Goal: Transaction & Acquisition: Obtain resource

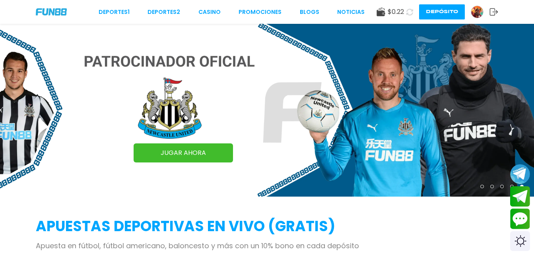
scroll to position [223, 0]
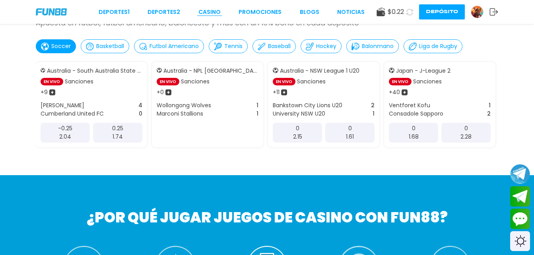
click at [214, 9] on link "CASINO" at bounding box center [209, 12] width 22 height 8
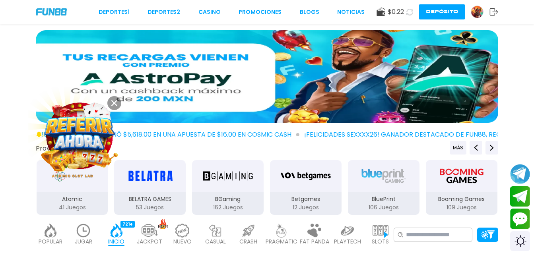
drag, startPoint x: 232, startPoint y: 80, endPoint x: 379, endPoint y: 79, distance: 147.4
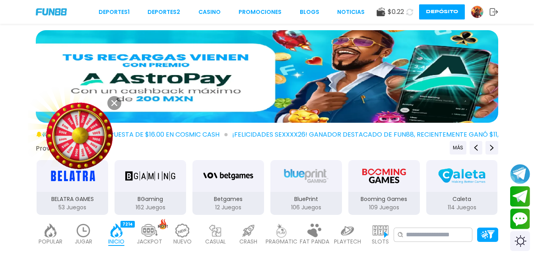
drag, startPoint x: 379, startPoint y: 79, endPoint x: 10, endPoint y: 91, distance: 370.1
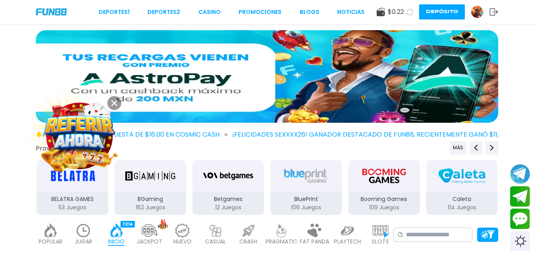
click at [10, 91] on div at bounding box center [267, 78] width 534 height 96
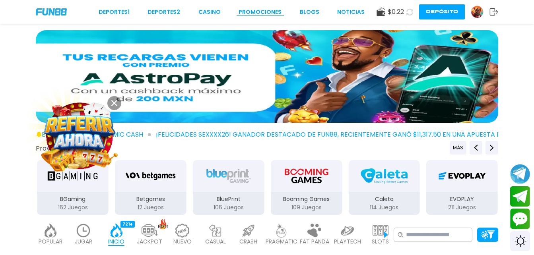
click at [267, 15] on link "Promociones" at bounding box center [259, 12] width 43 height 8
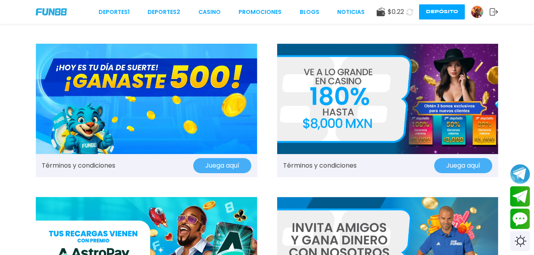
click at [201, 109] on img at bounding box center [146, 99] width 221 height 110
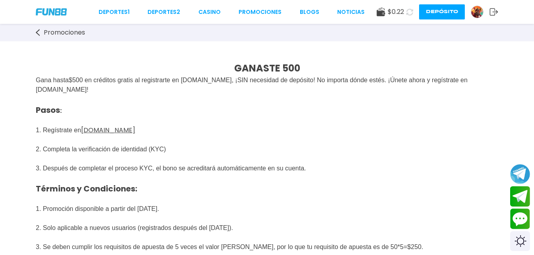
click at [37, 33] on use at bounding box center [38, 32] width 4 height 7
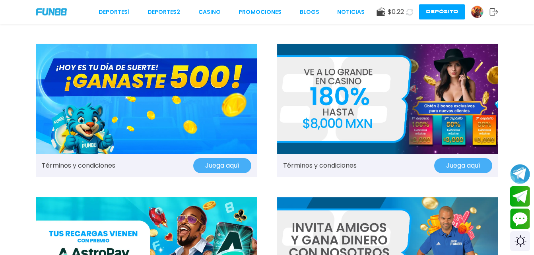
click at [225, 162] on button "Juega aquí" at bounding box center [222, 165] width 58 height 15
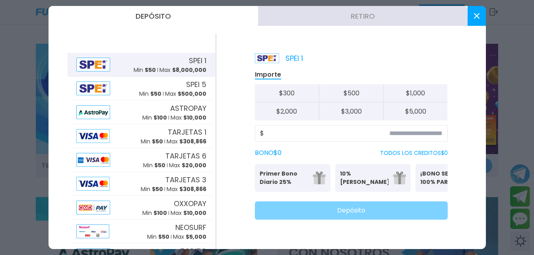
click at [348, 92] on button "$ 500" at bounding box center [351, 93] width 64 height 18
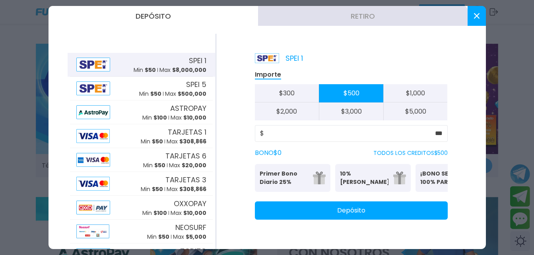
drag, startPoint x: 431, startPoint y: 186, endPoint x: 394, endPoint y: 183, distance: 37.1
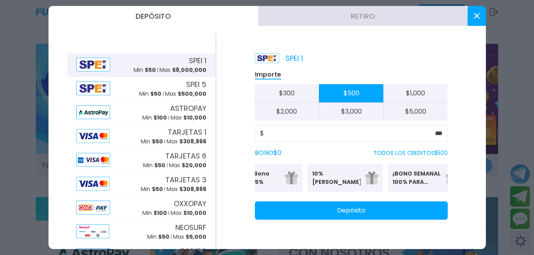
scroll to position [0, 37]
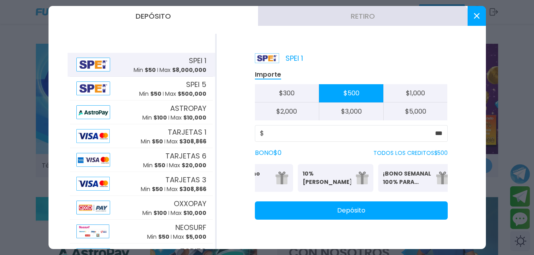
click at [412, 171] on p "¡BONO SEMANAL 100% PARA DEPORTES!" at bounding box center [407, 178] width 48 height 17
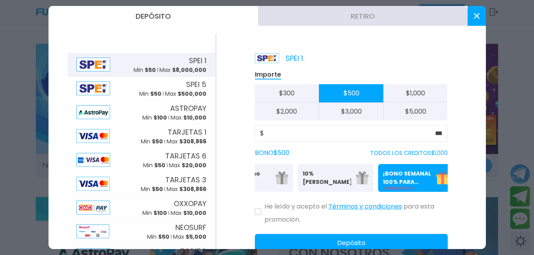
drag, startPoint x: 337, startPoint y: 182, endPoint x: 318, endPoint y: 185, distance: 18.6
drag, startPoint x: 318, startPoint y: 185, endPoint x: 384, endPoint y: 188, distance: 66.0
click at [384, 188] on p "100% DEPORTES BONO" at bounding box center [416, 188] width 66 height 5
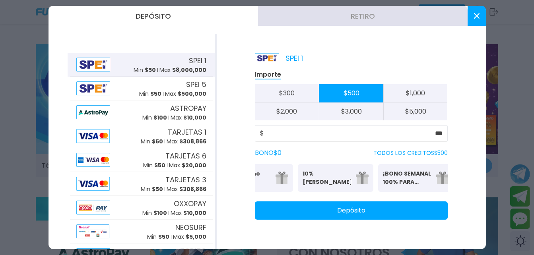
click at [383, 184] on p "¡BONO SEMANAL 100% PARA DEPORTES!" at bounding box center [407, 178] width 48 height 17
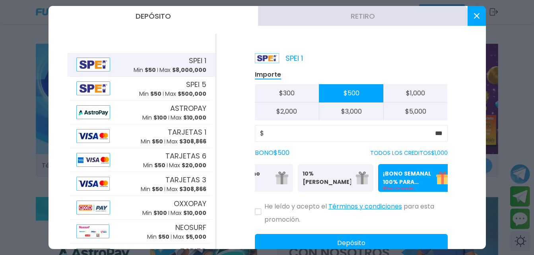
click at [358, 177] on img at bounding box center [362, 178] width 13 height 13
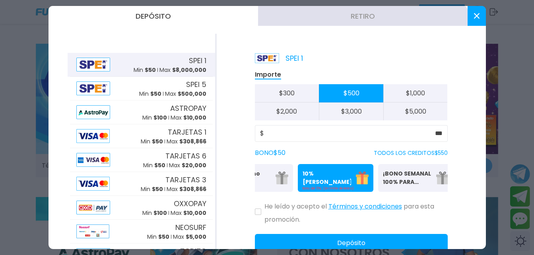
click at [265, 177] on p "Primer Bono Diario 25%" at bounding box center [246, 178] width 48 height 17
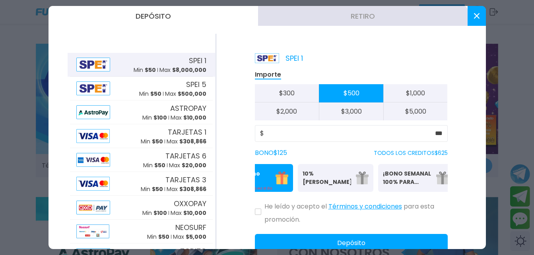
drag, startPoint x: 265, startPoint y: 177, endPoint x: 300, endPoint y: 177, distance: 34.6
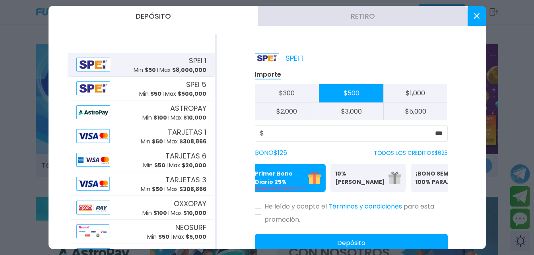
scroll to position [0, 0]
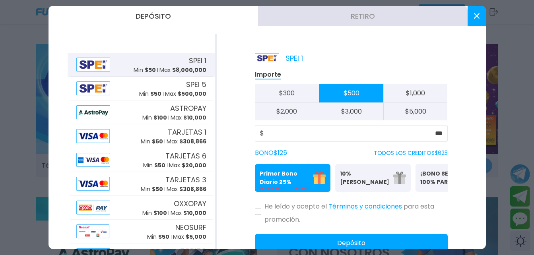
click at [428, 184] on p "¡BONO SEMANAL 100% PARA DEPORTES!" at bounding box center [444, 178] width 48 height 17
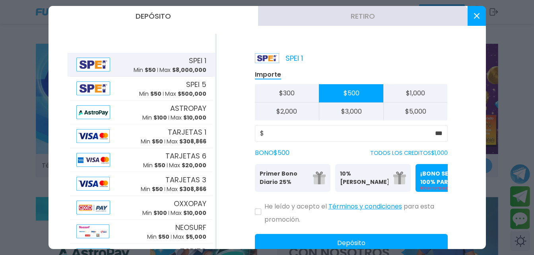
click at [295, 186] on p "Se puede solicitar una vez al día" at bounding box center [292, 188] width 66 height 5
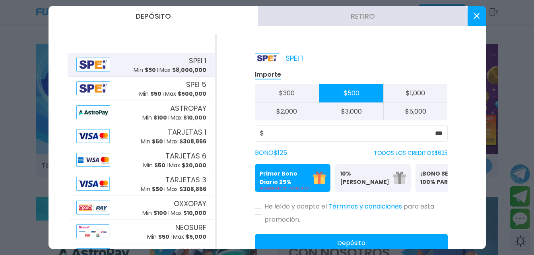
click at [430, 176] on p "¡BONO SEMANAL 100% PARA DEPORTES!" at bounding box center [444, 178] width 48 height 17
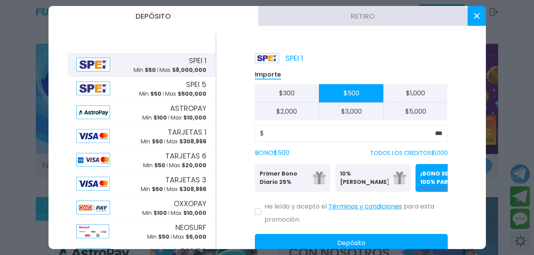
click at [273, 88] on button "$ 300" at bounding box center [287, 93] width 64 height 18
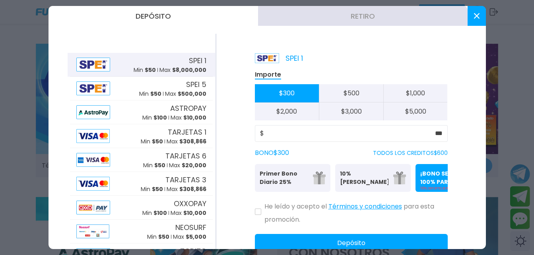
click at [296, 125] on div "Importe $ 300 $ 500 $ 1,000 $ 2,000 $ 3,000 $ 5,000 $ *** BONO $ 300 TODOS LOS …" at bounding box center [351, 161] width 193 height 182
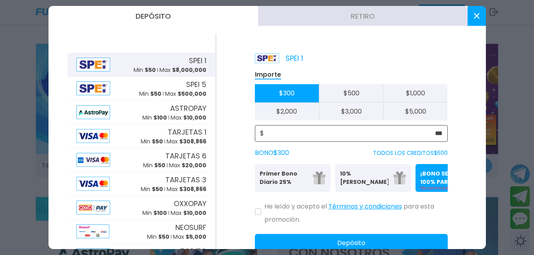
click at [313, 131] on input "***" at bounding box center [353, 134] width 178 height 10
click at [335, 131] on input "***" at bounding box center [353, 134] width 178 height 10
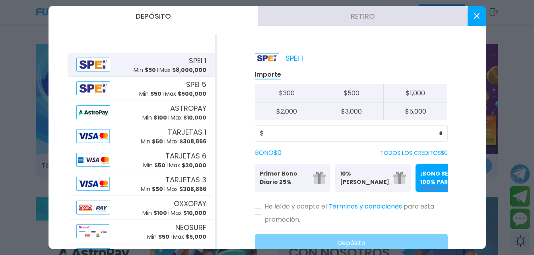
click at [434, 170] on p "¡BONO SEMANAL 100% PARA DEPORTES!" at bounding box center [444, 178] width 48 height 17
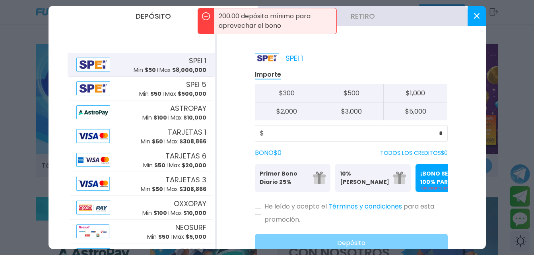
click at [393, 177] on img at bounding box center [399, 178] width 13 height 13
click at [311, 173] on button "Primer Bono Diario 25% Se puede solicitar una vez al día" at bounding box center [292, 178] width 75 height 28
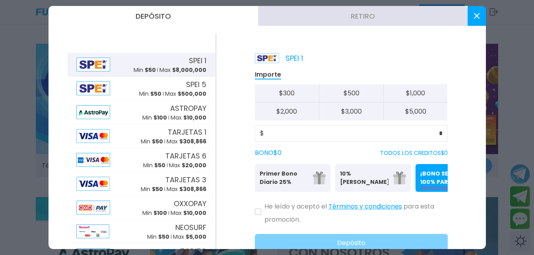
click at [354, 182] on p "10% Bono Ilimitado" at bounding box center [364, 178] width 48 height 17
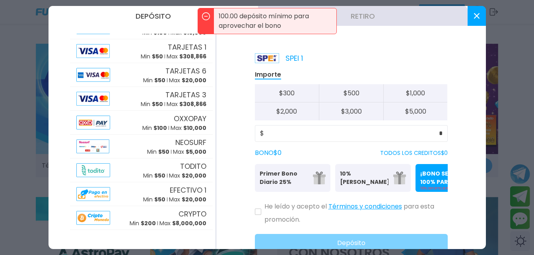
scroll to position [69, 0]
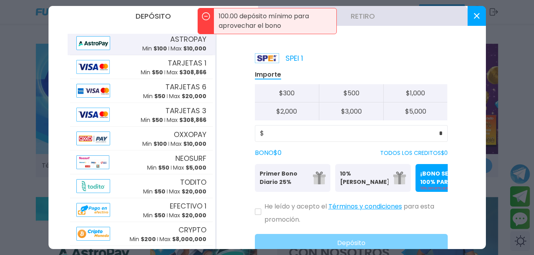
click at [170, 53] on div "ASTROPAY Min $ 100 Max $ 10,000" at bounding box center [141, 43] width 143 height 24
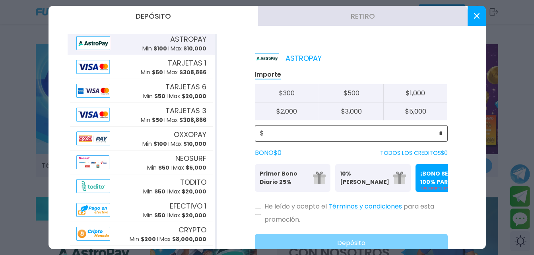
click at [324, 133] on input "*" at bounding box center [353, 134] width 178 height 10
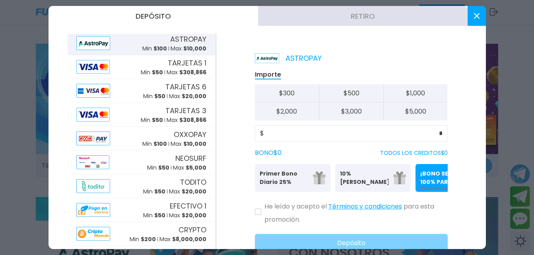
click at [344, 94] on button "$ 500" at bounding box center [351, 93] width 64 height 18
type input "***"
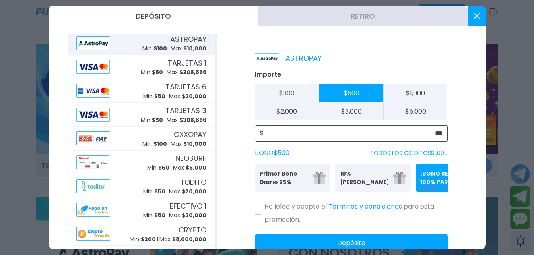
click at [361, 136] on input "***" at bounding box center [353, 134] width 178 height 10
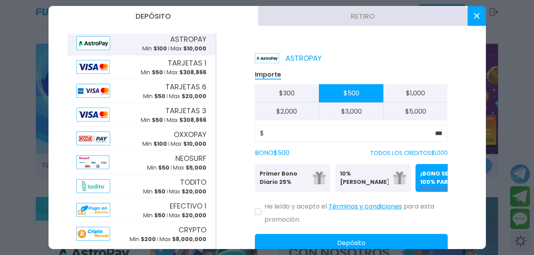
click at [475, 16] on icon at bounding box center [477, 16] width 6 height 6
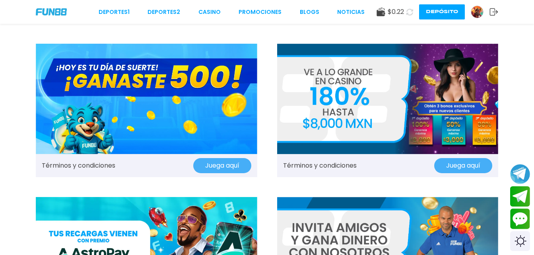
click at [203, 160] on button "Juega aquí" at bounding box center [222, 165] width 58 height 15
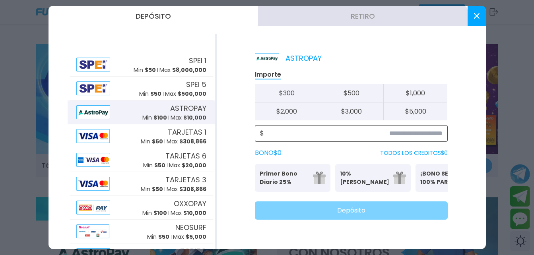
click at [292, 132] on input at bounding box center [353, 134] width 178 height 10
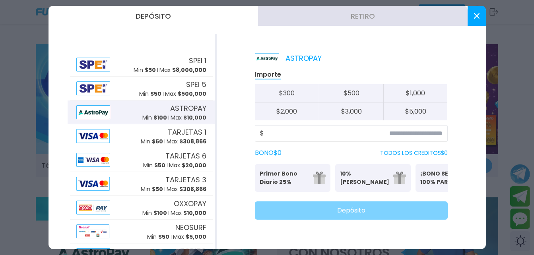
click at [335, 91] on button "$ 500" at bounding box center [351, 93] width 64 height 18
type input "***"
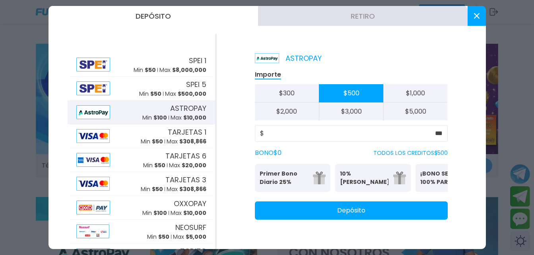
click at [402, 192] on button "10% Bono Ilimitado Bono del 10%: (Sin límite de Retiro)" at bounding box center [372, 178] width 75 height 28
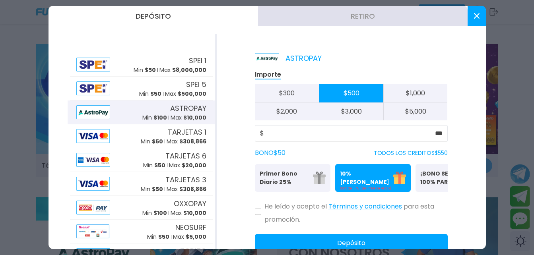
scroll to position [0, 49]
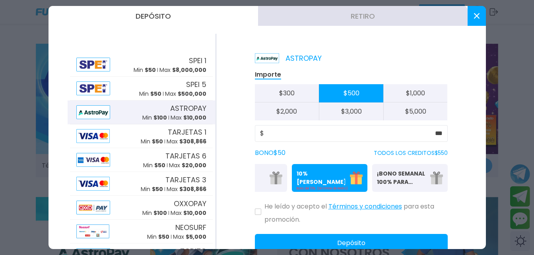
click at [404, 180] on p "¡BONO SEMANAL 100% PARA DEPORTES!" at bounding box center [401, 178] width 48 height 17
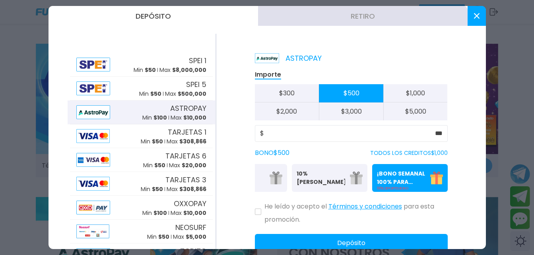
click at [252, 220] on div "ASTROPAY Importe $ 300 $ 500 $ 1,000 $ 2,000 $ 3,000 $ 5,000 $ *** BONO $ 500 T…" at bounding box center [351, 141] width 269 height 215
click at [258, 213] on icon at bounding box center [258, 211] width 4 height 3
click at [355, 244] on button "Depósito" at bounding box center [351, 243] width 193 height 18
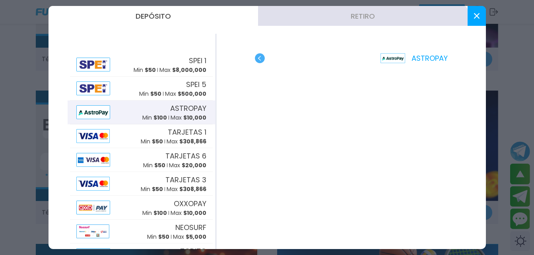
scroll to position [445, 0]
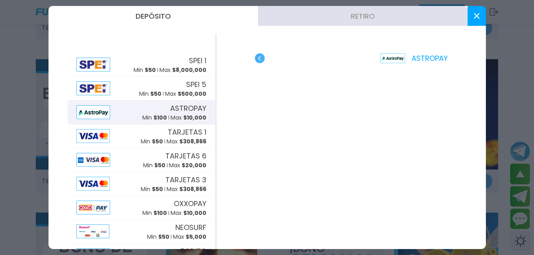
click at [475, 21] on button at bounding box center [476, 16] width 18 height 20
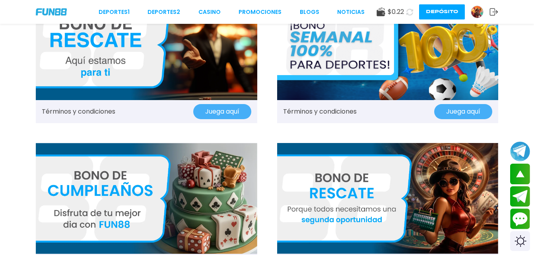
scroll to position [891, 0]
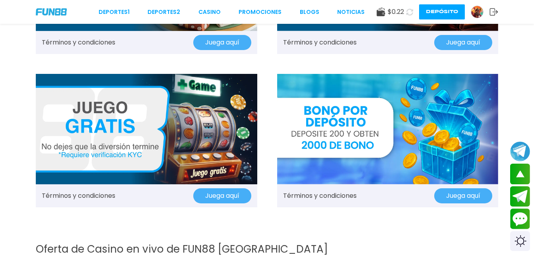
click at [215, 203] on div "Términos y condiciones Juega aquí" at bounding box center [146, 195] width 221 height 23
click at [224, 191] on button "Juega aquí" at bounding box center [222, 195] width 58 height 15
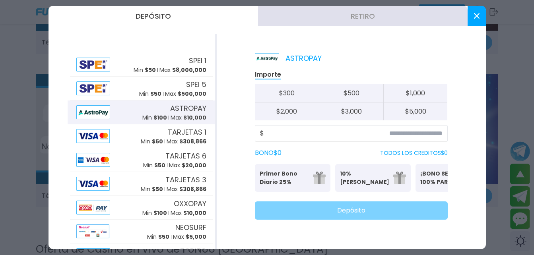
click at [478, 19] on button at bounding box center [476, 16] width 18 height 20
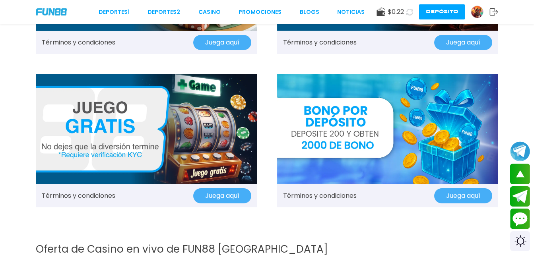
click at [219, 186] on div "Términos y condiciones Juega aquí" at bounding box center [146, 195] width 221 height 23
click at [215, 166] on img at bounding box center [146, 129] width 221 height 110
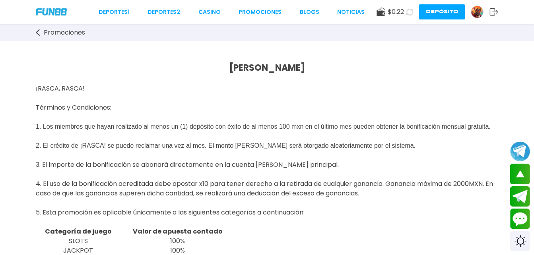
click at [382, 16] on div "$ 0.22" at bounding box center [389, 12] width 27 height 10
click at [381, 10] on use at bounding box center [380, 12] width 8 height 9
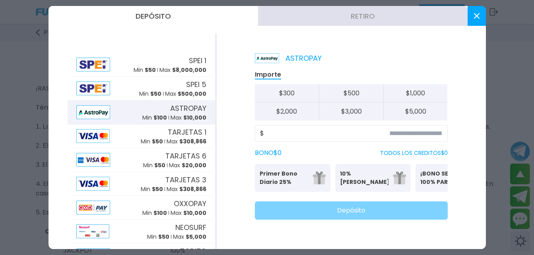
click at [433, 8] on button "Retiro" at bounding box center [362, 16] width 209 height 20
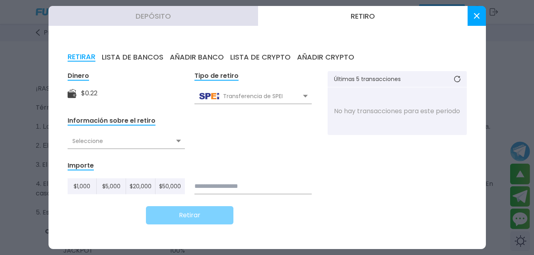
click at [475, 11] on button at bounding box center [476, 16] width 18 height 20
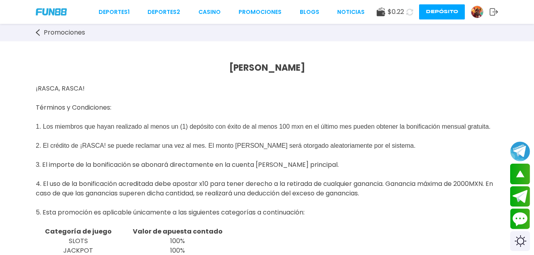
click at [476, 12] on img at bounding box center [477, 12] width 12 height 12
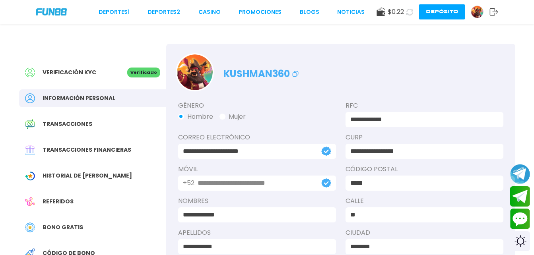
click at [144, 74] on p "Verificado" at bounding box center [143, 73] width 33 height 10
click at [103, 75] on div "Verificación KYC" at bounding box center [76, 73] width 102 height 10
click at [101, 126] on div "Transacciones" at bounding box center [92, 124] width 147 height 18
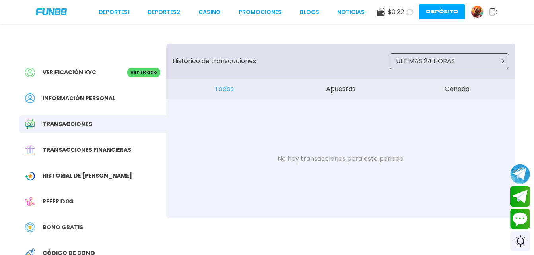
click at [84, 70] on span "Verificación KYC" at bounding box center [70, 72] width 54 height 8
click at [102, 151] on span "Transacciones financieras" at bounding box center [87, 150] width 89 height 8
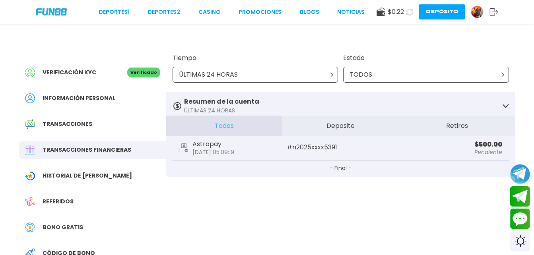
click at [96, 174] on span "Historial de [PERSON_NAME]" at bounding box center [87, 176] width 89 height 8
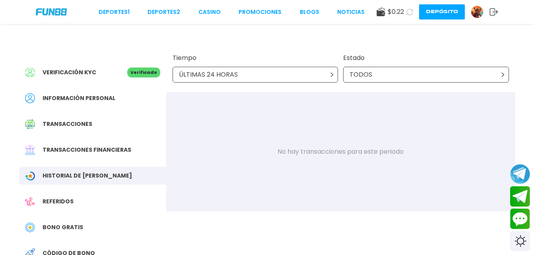
click at [98, 197] on div "Referidos" at bounding box center [92, 202] width 147 height 18
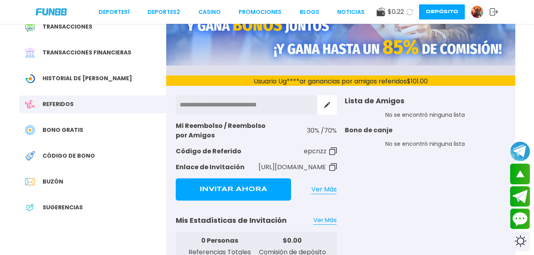
scroll to position [95, 0]
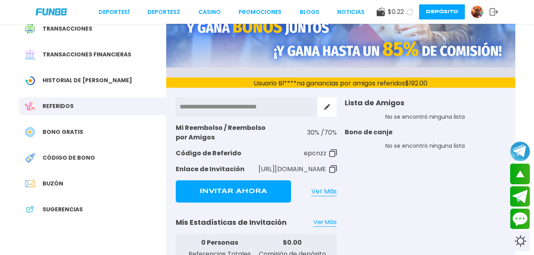
click at [102, 151] on div "Código de bono" at bounding box center [92, 158] width 147 height 18
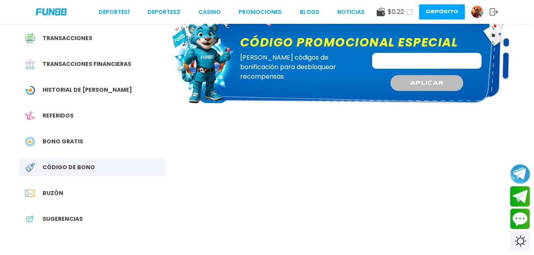
scroll to position [95, 0]
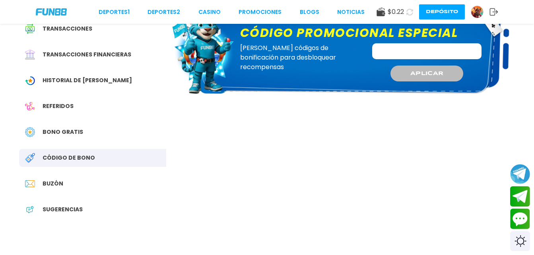
click at [74, 133] on span "Bono Gratis" at bounding box center [63, 132] width 41 height 8
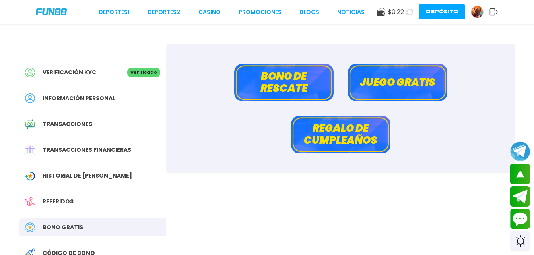
click at [298, 85] on button "Bono de rescate" at bounding box center [283, 83] width 99 height 38
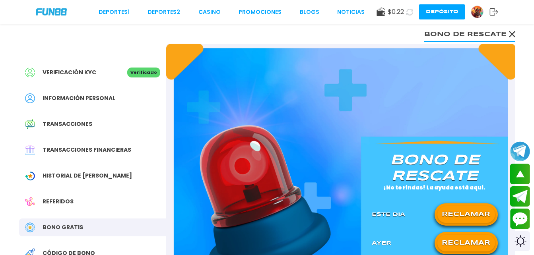
click at [466, 208] on button "RECLAMAR" at bounding box center [466, 214] width 58 height 17
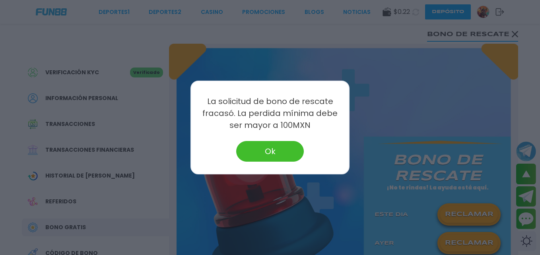
click at [297, 155] on button "Ok" at bounding box center [270, 151] width 68 height 21
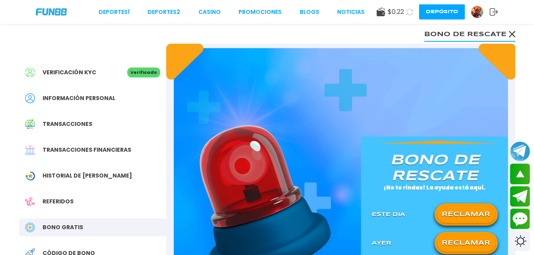
click at [509, 29] on button "Bono de rescate" at bounding box center [469, 34] width 91 height 16
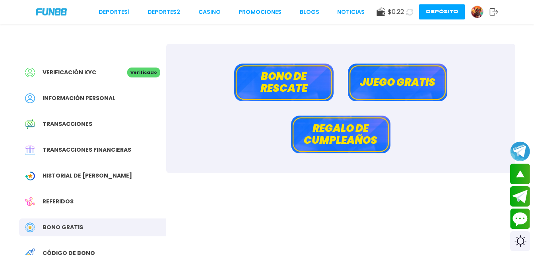
click at [404, 83] on button "Juego gratis" at bounding box center [397, 83] width 99 height 38
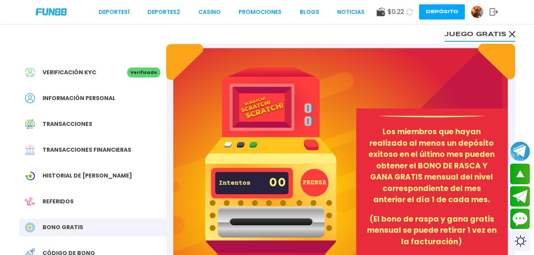
click at [510, 32] on use at bounding box center [511, 34] width 6 height 6
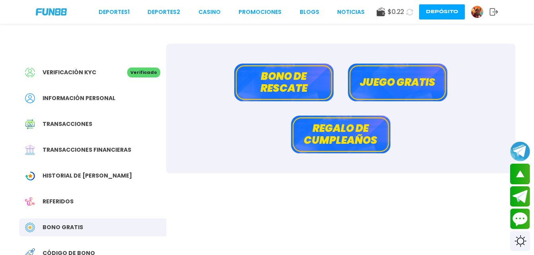
click at [344, 137] on button "Regalo de cumpleaños" at bounding box center [340, 135] width 99 height 38
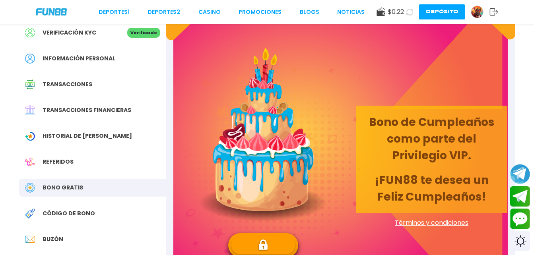
scroll to position [79, 0]
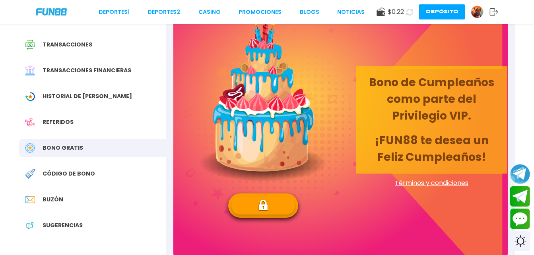
click at [77, 41] on span "Transacciones" at bounding box center [68, 45] width 50 height 8
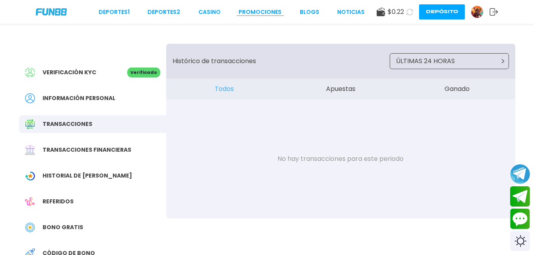
click at [259, 16] on link "Promociones" at bounding box center [259, 12] width 43 height 8
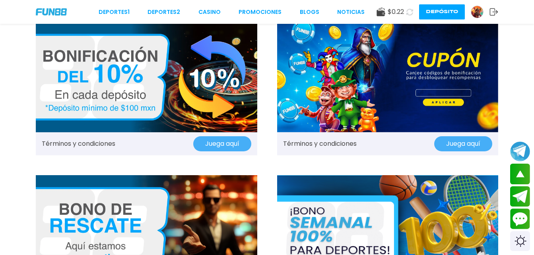
scroll to position [493, 0]
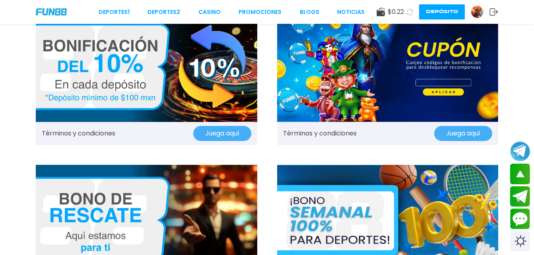
click at [183, 168] on img at bounding box center [146, 220] width 221 height 110
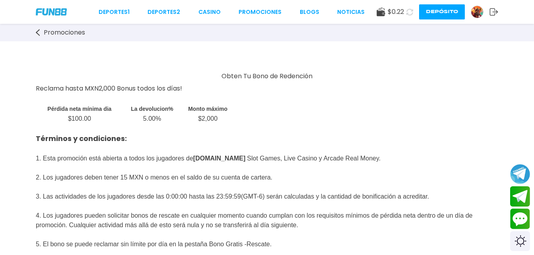
click at [42, 14] on img at bounding box center [51, 11] width 31 height 7
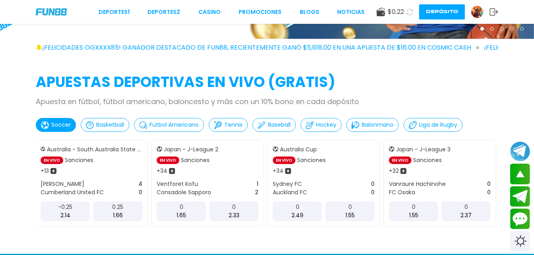
scroll to position [159, 0]
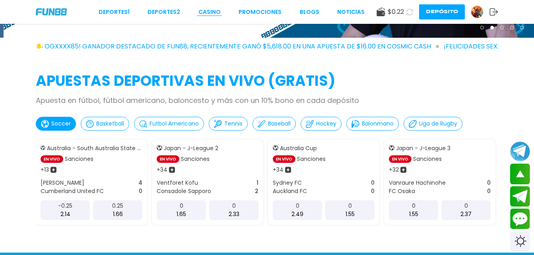
click at [202, 12] on link "CASINO" at bounding box center [209, 12] width 22 height 8
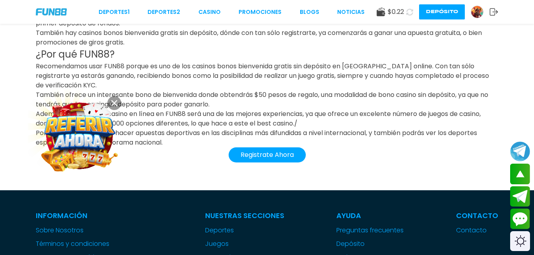
scroll to position [1780, 0]
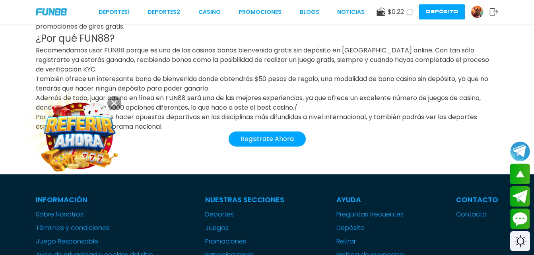
click at [276, 141] on button "Registrate Ahora" at bounding box center [266, 139] width 77 height 15
click at [391, 11] on span "$ 0.22" at bounding box center [395, 12] width 16 height 10
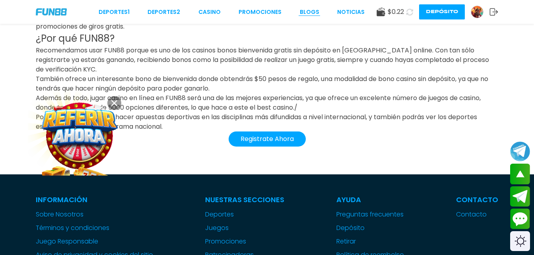
click at [310, 15] on link "BLOGS" at bounding box center [309, 12] width 19 height 8
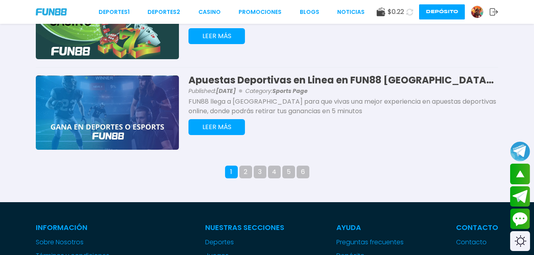
scroll to position [826, 0]
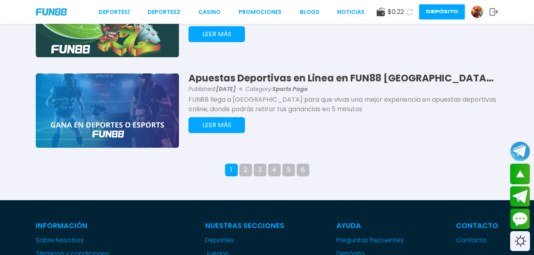
click at [246, 166] on button "2" at bounding box center [245, 170] width 13 height 13
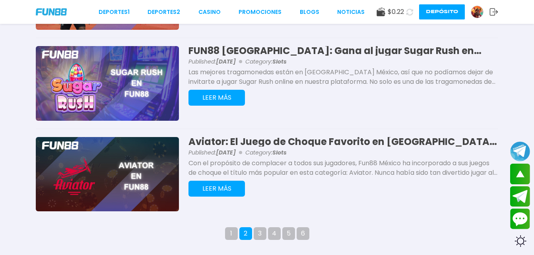
scroll to position [744, 0]
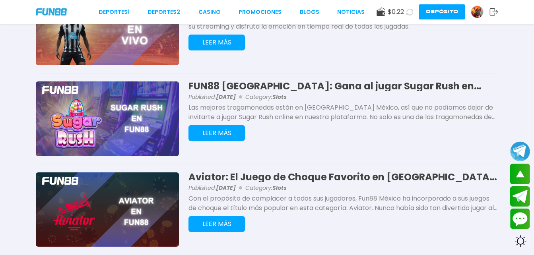
click at [219, 133] on button "LEER MÁS" at bounding box center [216, 133] width 56 height 16
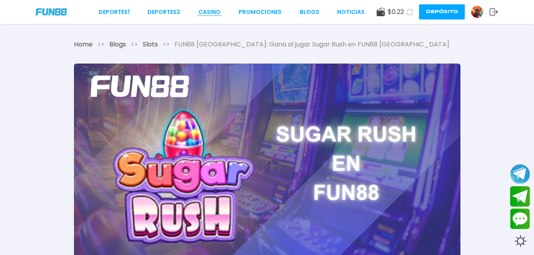
click at [212, 11] on link "CASINO" at bounding box center [209, 12] width 22 height 8
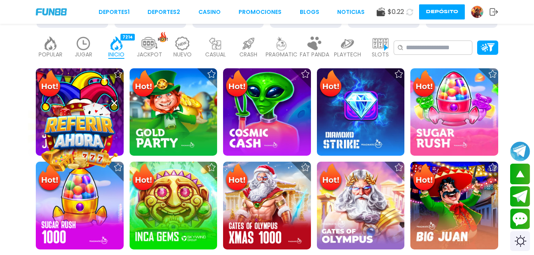
scroll to position [191, 0]
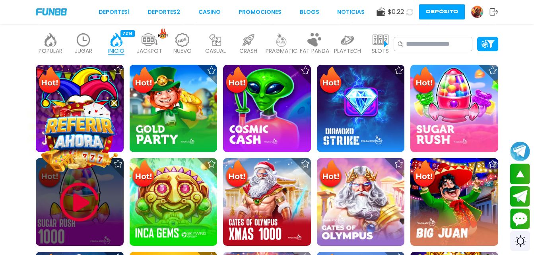
click at [68, 198] on img at bounding box center [80, 202] width 48 height 48
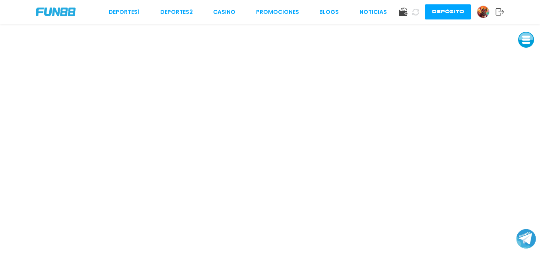
click at [523, 43] on button at bounding box center [526, 40] width 16 height 16
click at [525, 51] on button at bounding box center [526, 58] width 16 height 16
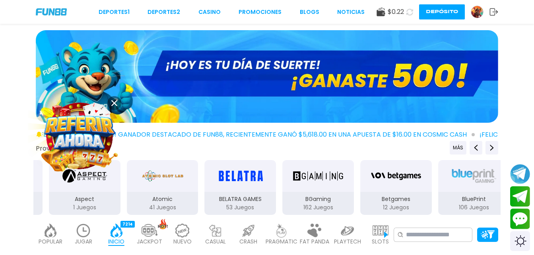
click at [104, 132] on img at bounding box center [79, 136] width 73 height 73
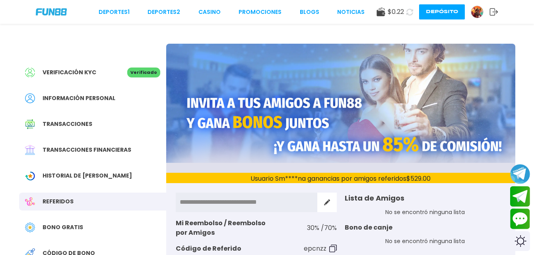
click at [530, 98] on div "**********" at bounding box center [267, 211] width 534 height 422
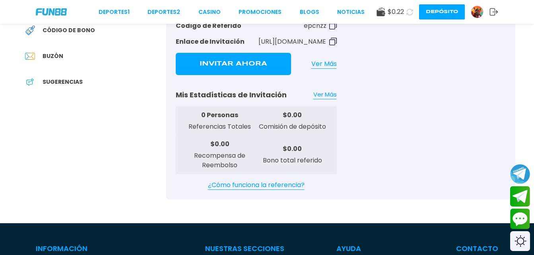
click at [260, 65] on button "Invitar Ahora" at bounding box center [233, 64] width 115 height 22
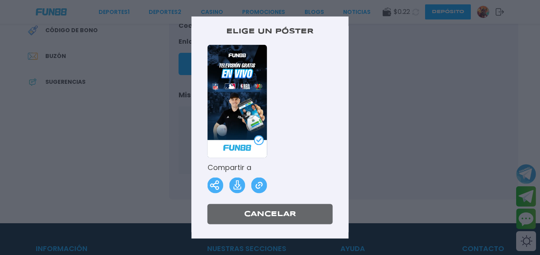
click at [276, 210] on button "Cancelar" at bounding box center [269, 214] width 125 height 20
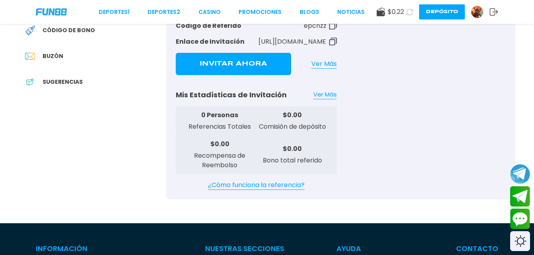
click at [84, 54] on div "Buzón" at bounding box center [92, 56] width 147 height 18
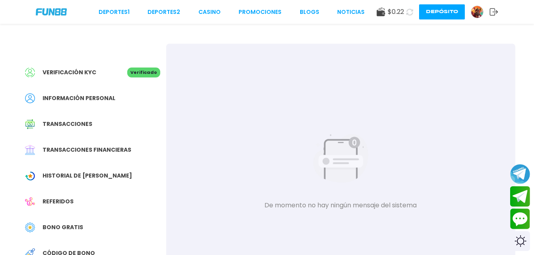
click at [58, 96] on span "Información personal" at bounding box center [79, 98] width 73 height 8
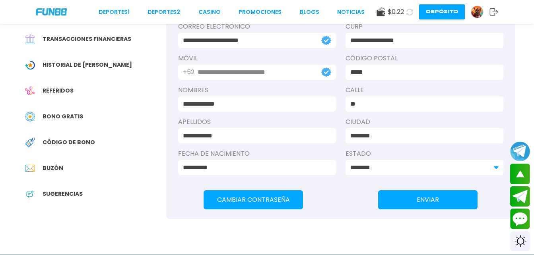
scroll to position [143, 0]
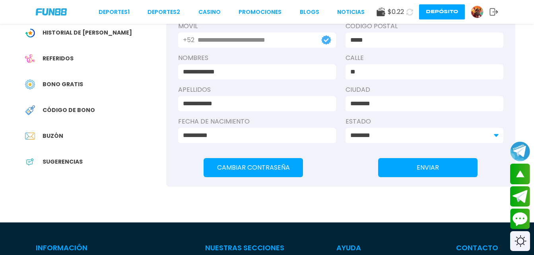
click at [83, 30] on span "Historial de [PERSON_NAME]" at bounding box center [87, 33] width 89 height 8
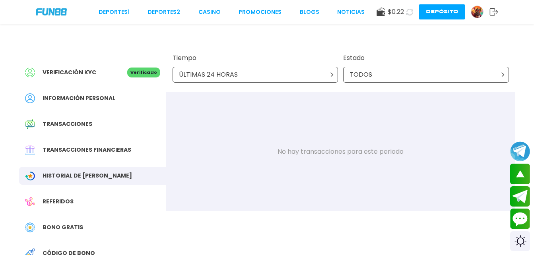
click at [87, 67] on div "Verificación KYC Verificado" at bounding box center [92, 73] width 147 height 18
click at [78, 74] on span "Verificación KYC" at bounding box center [70, 72] width 54 height 8
click at [95, 94] on span "Información personal" at bounding box center [79, 98] width 73 height 8
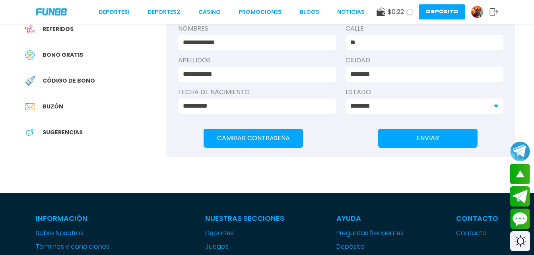
scroll to position [175, 0]
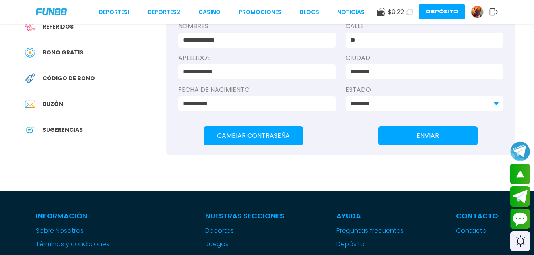
click at [400, 140] on button "ENVIAR" at bounding box center [427, 135] width 99 height 19
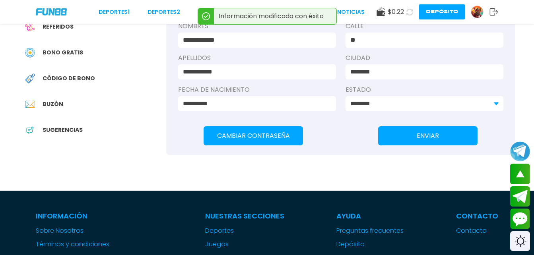
click at [56, 10] on img at bounding box center [51, 11] width 31 height 7
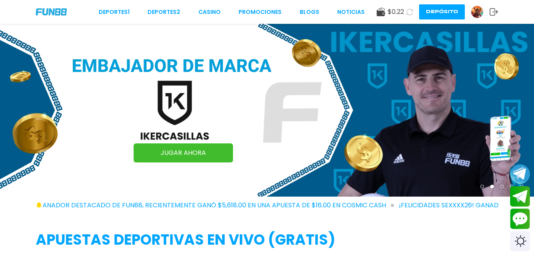
drag, startPoint x: 71, startPoint y: 105, endPoint x: 153, endPoint y: 103, distance: 82.3
drag, startPoint x: 153, startPoint y: 103, endPoint x: 0, endPoint y: 106, distance: 153.4
click at [482, 185] on div at bounding box center [482, 187] width 4 height 4
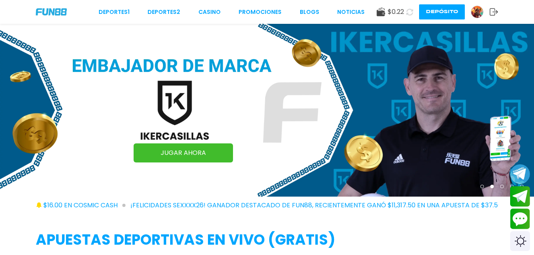
click at [482, 187] on div at bounding box center [482, 187] width 4 height 4
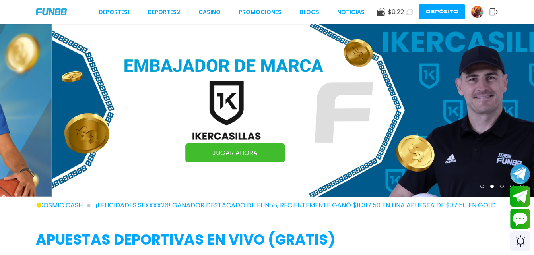
click at [317, 103] on img at bounding box center [319, 110] width 534 height 173
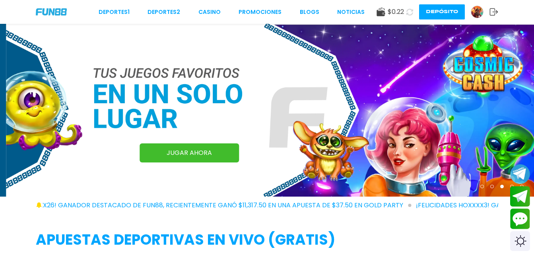
click at [480, 185] on div at bounding box center [482, 187] width 4 height 4
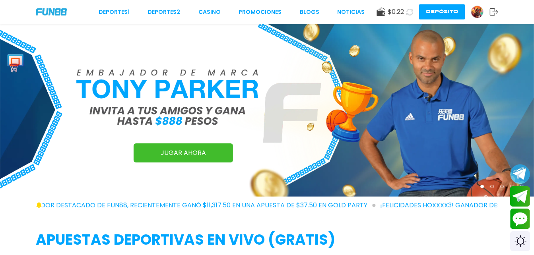
click at [480, 185] on div at bounding box center [482, 187] width 4 height 4
click at [384, 129] on img at bounding box center [267, 110] width 534 height 173
click at [173, 150] on link "JUGAR AHORA" at bounding box center [182, 152] width 99 height 19
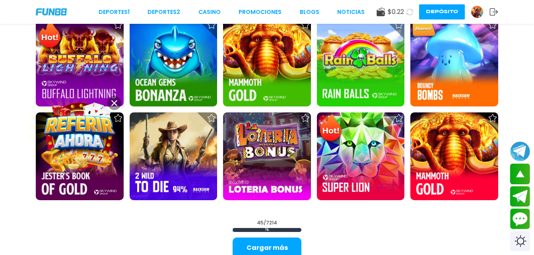
scroll to position [1114, 0]
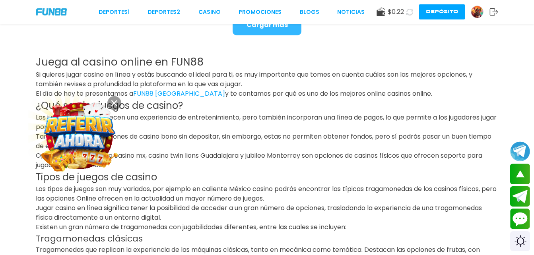
click at [252, 31] on button "Cargar más" at bounding box center [266, 25] width 69 height 21
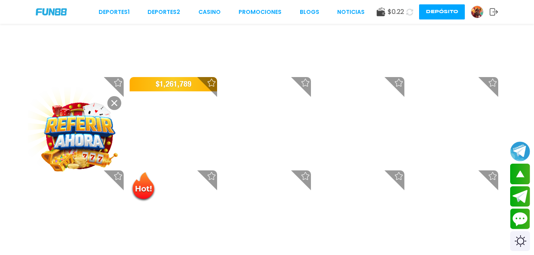
scroll to position [1957, 0]
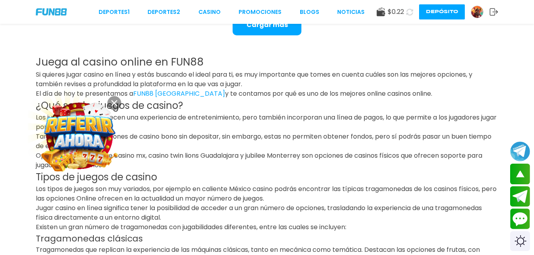
click at [165, 94] on link "FUN88 [GEOGRAPHIC_DATA]" at bounding box center [179, 93] width 92 height 9
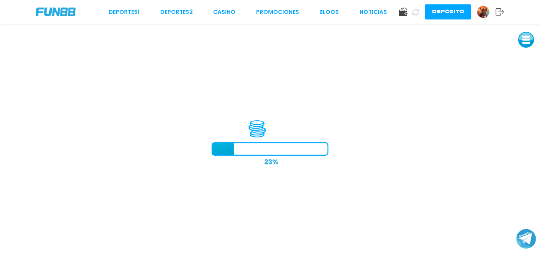
click at [237, 13] on div "Deportes 1 Deportes 2 CASINO Promociones BLOGS NOTICIAS" at bounding box center [247, 12] width 278 height 8
click at [229, 16] on link "CASINO" at bounding box center [224, 12] width 22 height 8
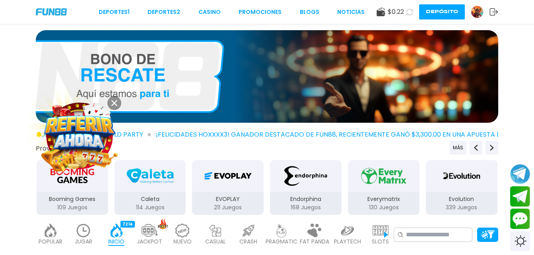
click at [127, 81] on img at bounding box center [267, 76] width 462 height 93
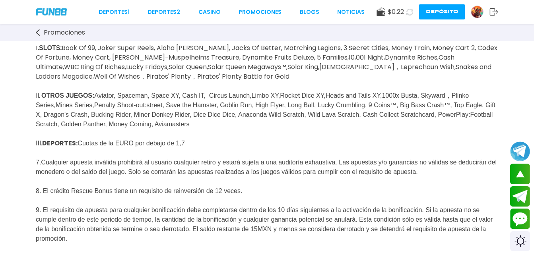
scroll to position [565, 0]
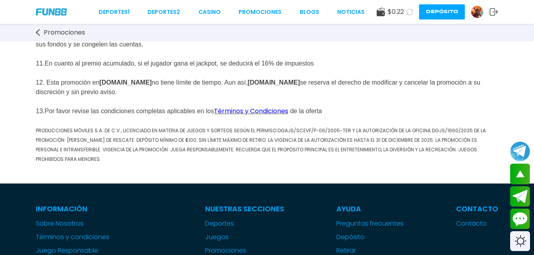
click at [277, 116] on span "Términos y Condiciones" at bounding box center [251, 110] width 74 height 9
